Goal: Information Seeking & Learning: Understand process/instructions

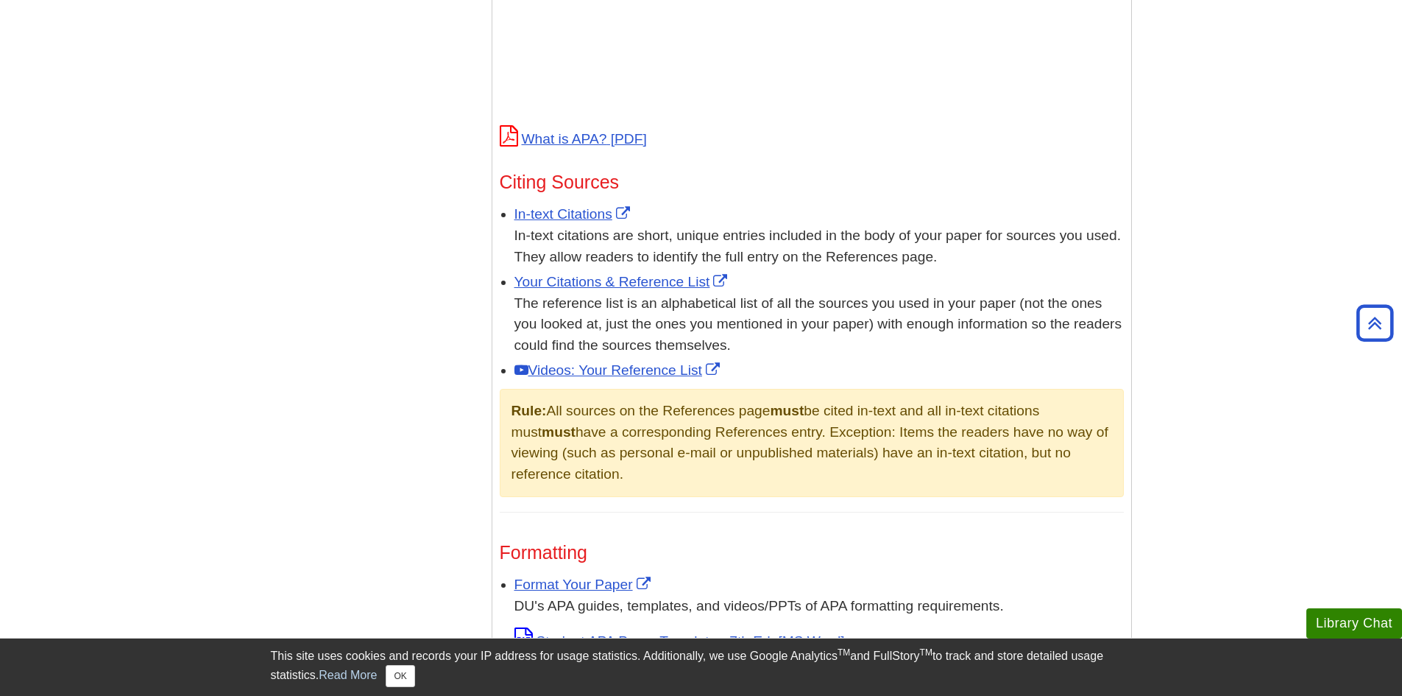
scroll to position [736, 0]
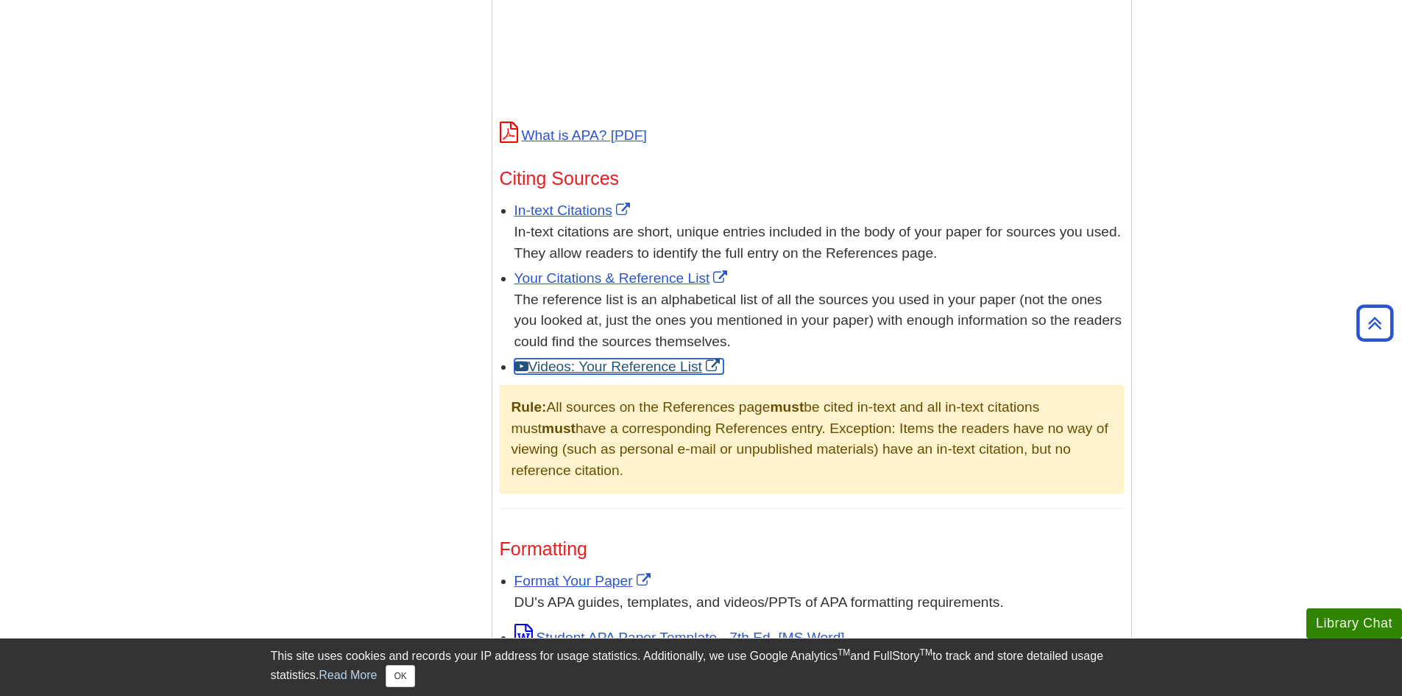
click at [564, 364] on link "Videos: Your Reference List" at bounding box center [619, 365] width 209 height 15
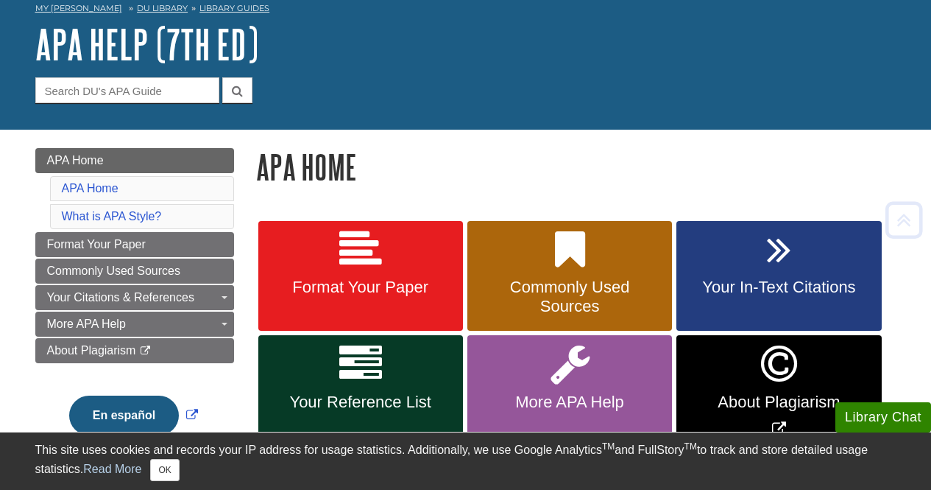
scroll to position [0, 0]
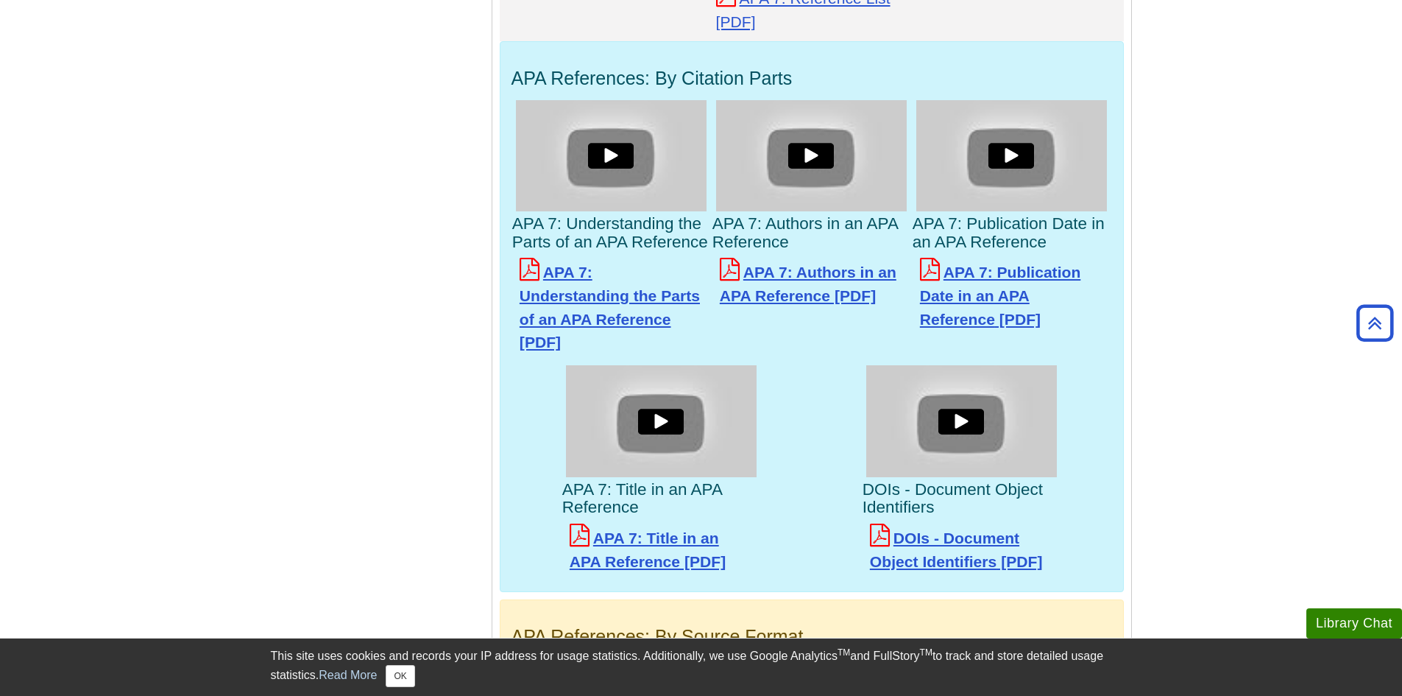
scroll to position [2984, 0]
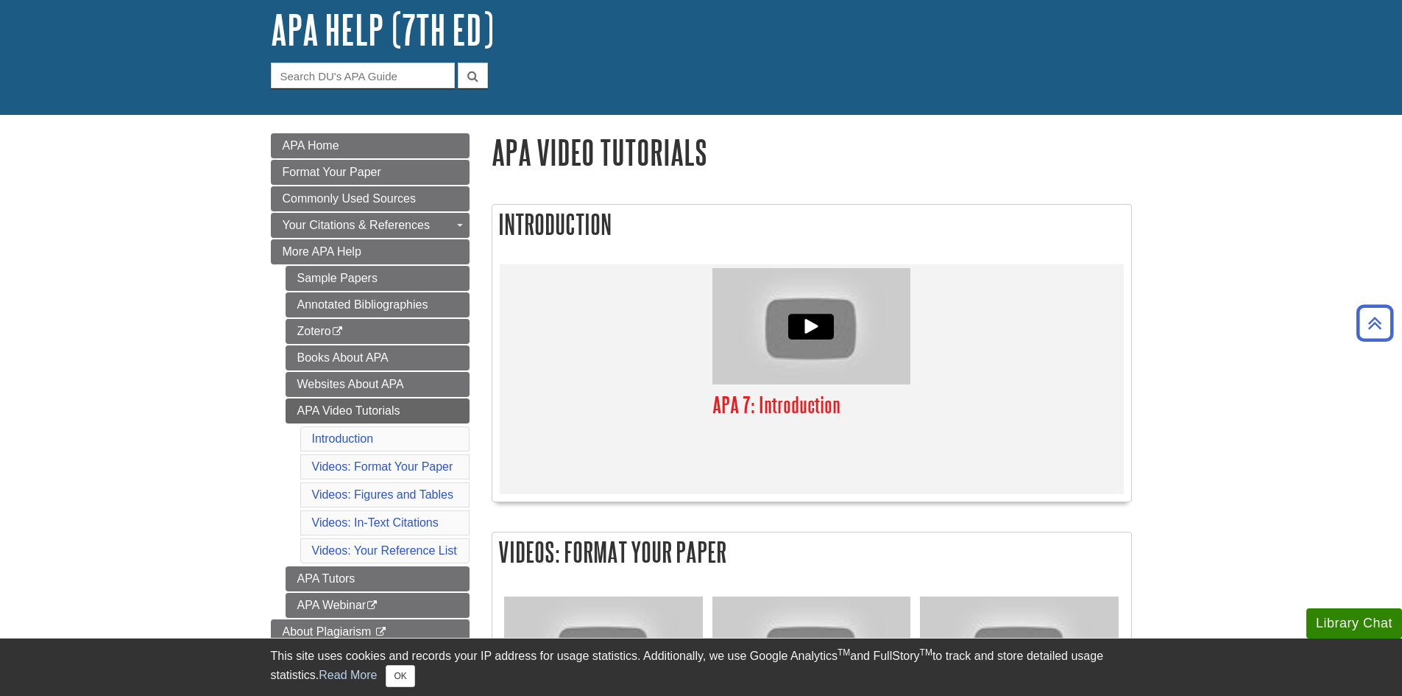
scroll to position [0, 0]
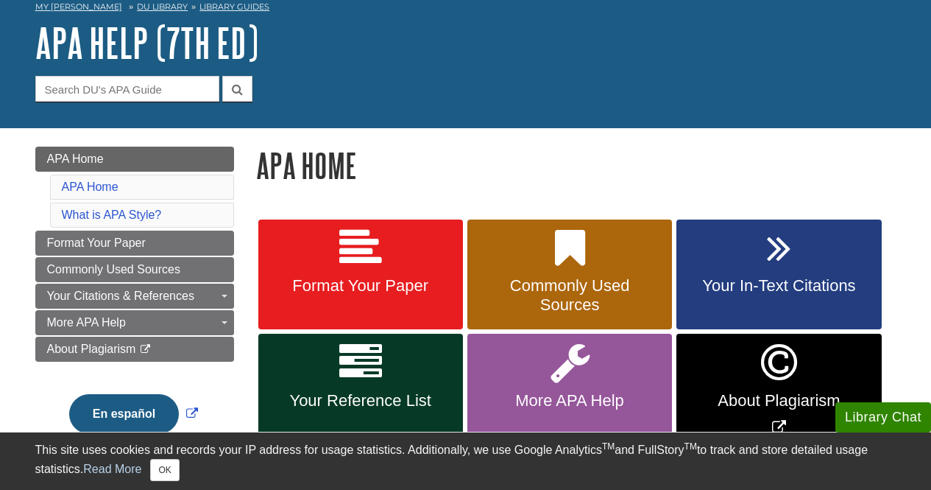
scroll to position [147, 0]
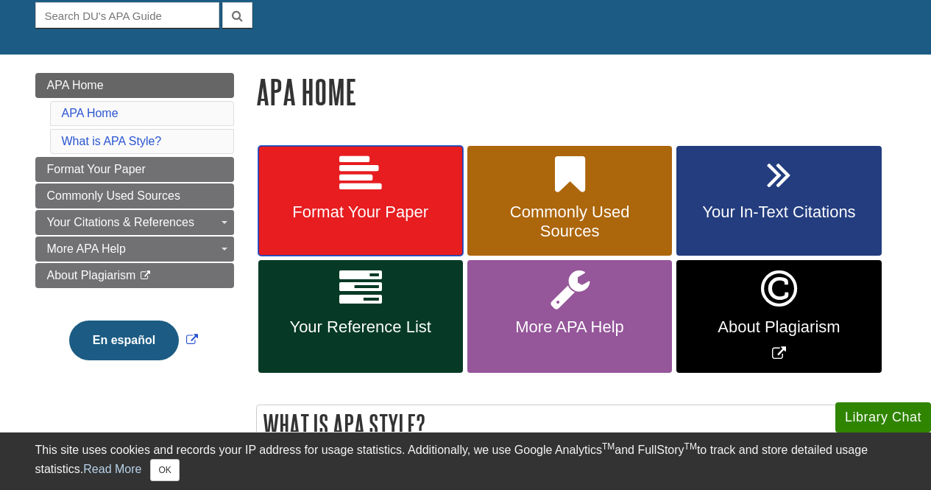
click at [372, 209] on span "Format Your Paper" at bounding box center [360, 211] width 183 height 19
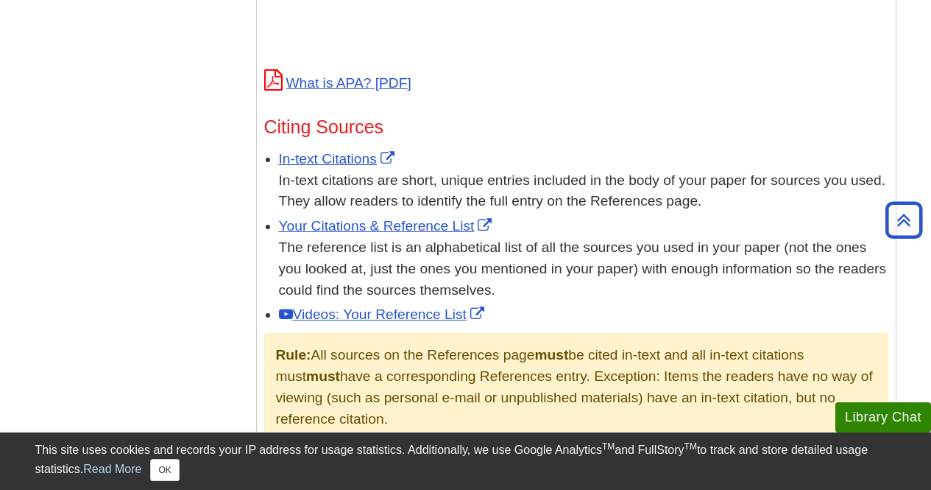
scroll to position [810, 0]
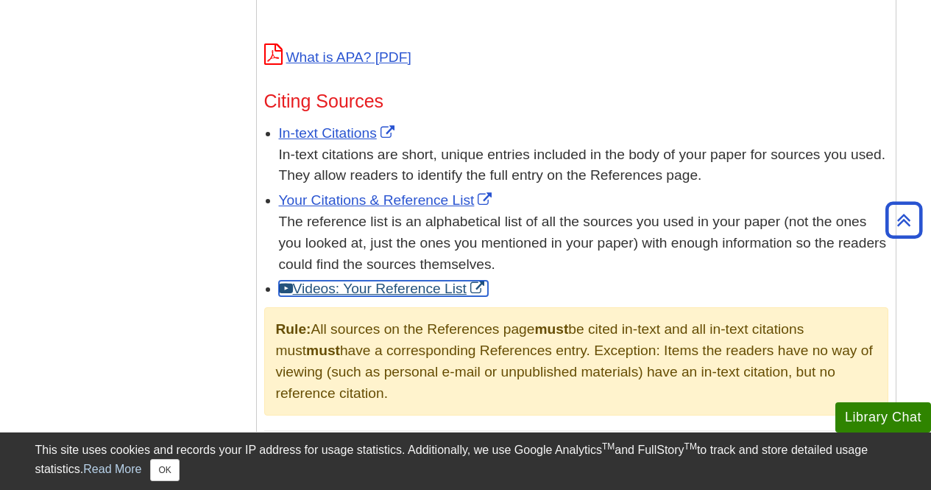
click at [431, 286] on link "Videos: Your Reference List" at bounding box center [383, 287] width 209 height 15
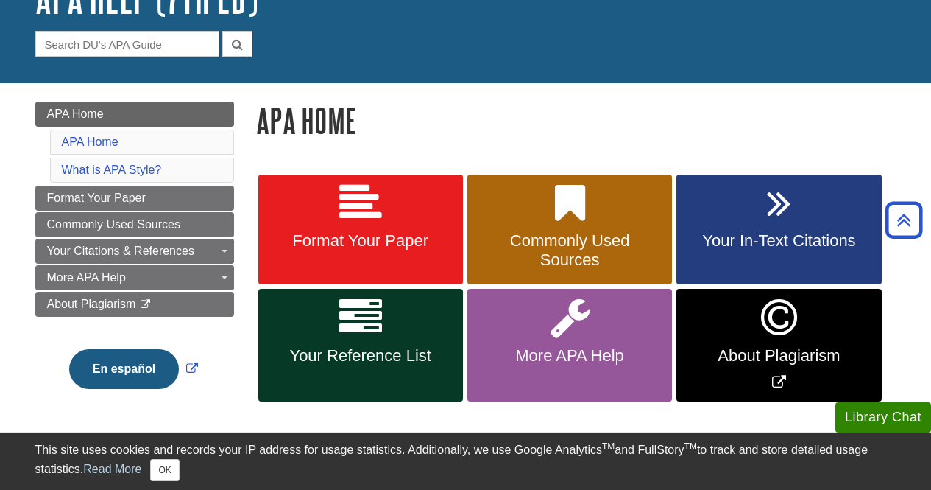
scroll to position [0, 0]
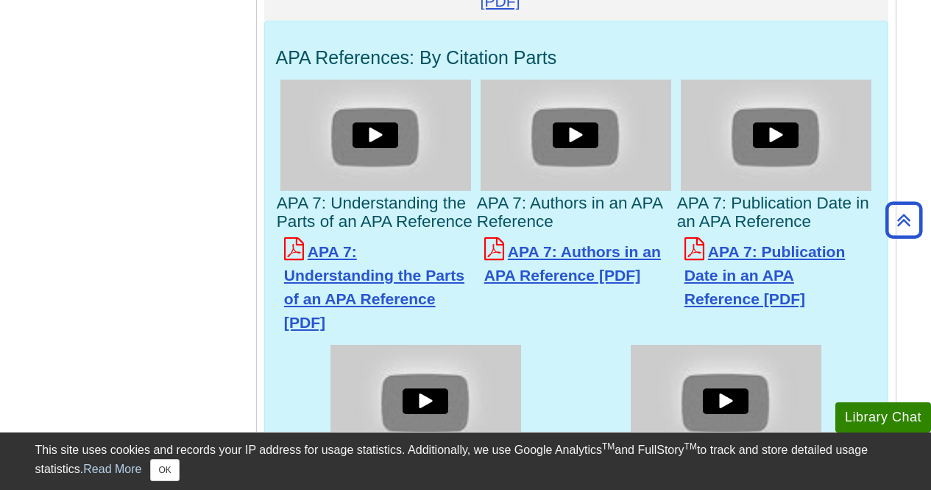
scroll to position [2871, 0]
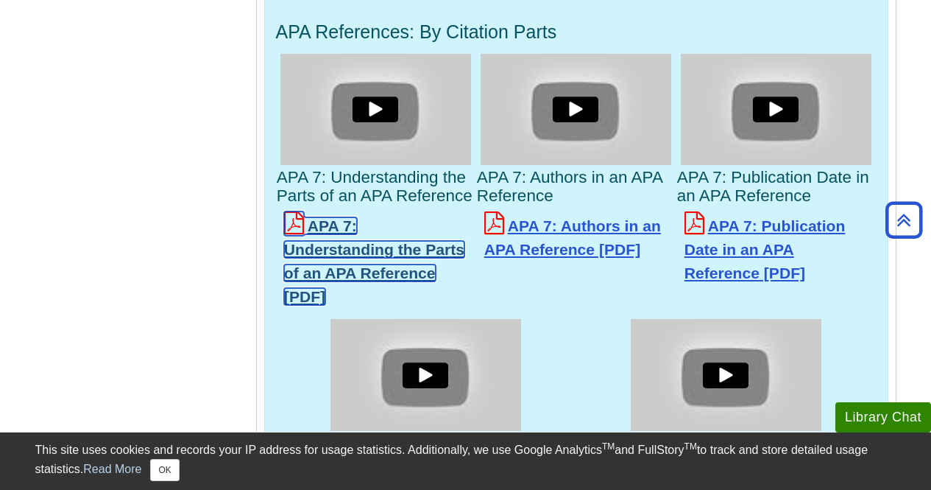
click at [405, 254] on link "APA 7: Understanding the Parts of an APA Reference" at bounding box center [374, 260] width 180 height 87
